Goal: Task Accomplishment & Management: Manage account settings

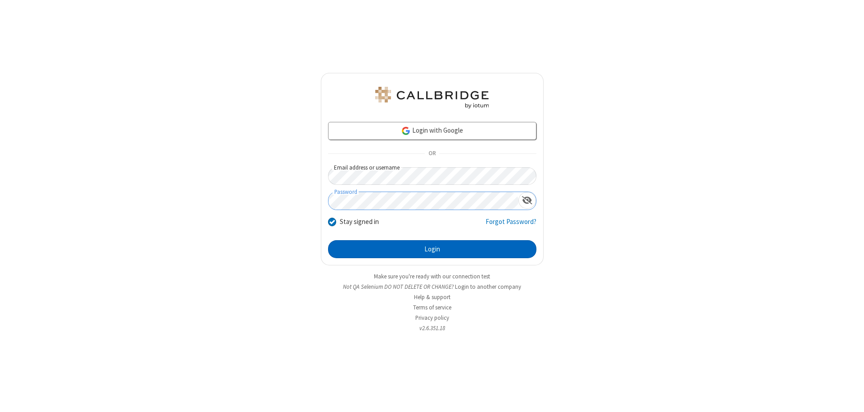
click at [432, 249] on button "Login" at bounding box center [432, 249] width 208 height 18
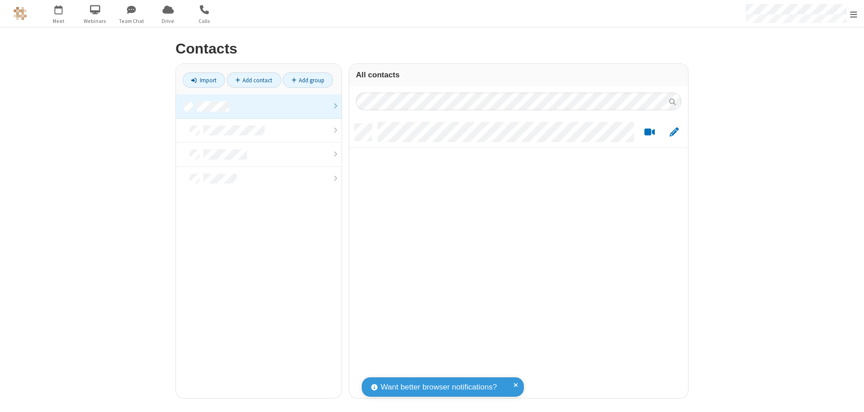
click at [259, 106] on link at bounding box center [259, 106] width 166 height 24
click at [254, 80] on link "Add contact" at bounding box center [254, 79] width 54 height 15
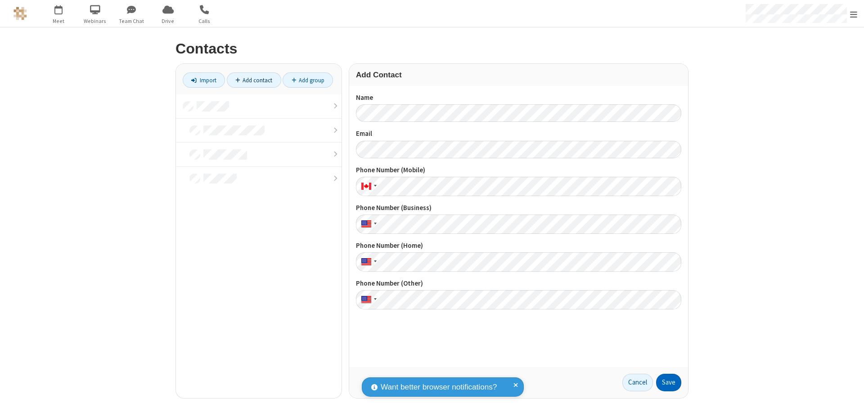
click at [668, 382] on button "Save" at bounding box center [668, 383] width 25 height 18
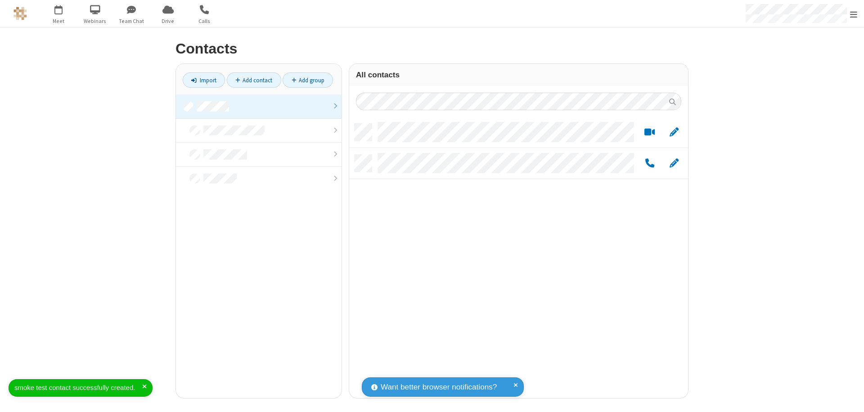
scroll to position [274, 332]
